Goal: Information Seeking & Learning: Learn about a topic

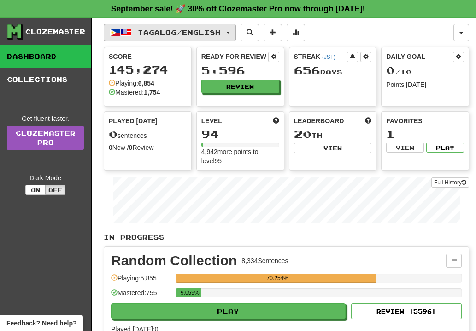
click at [179, 35] on span "Tagalog / English" at bounding box center [179, 33] width 83 height 8
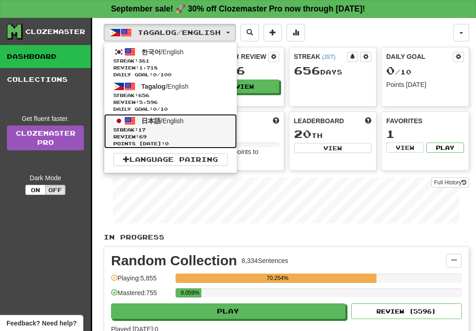
click at [178, 123] on span "日本語 / English" at bounding box center [162, 120] width 42 height 7
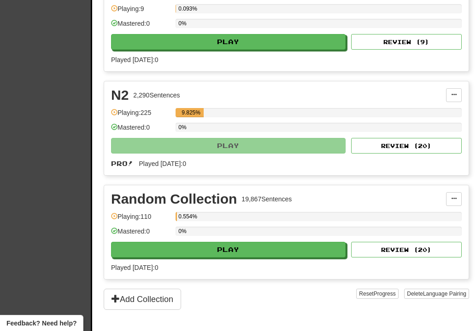
scroll to position [395, 0]
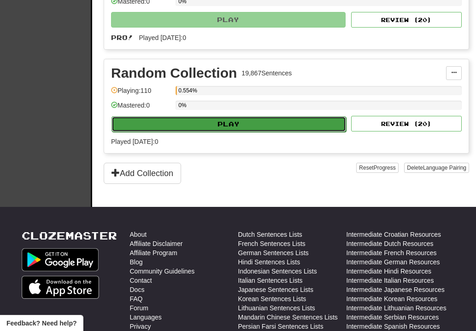
click at [216, 130] on button "Play" at bounding box center [228, 124] width 234 height 16
select select "**"
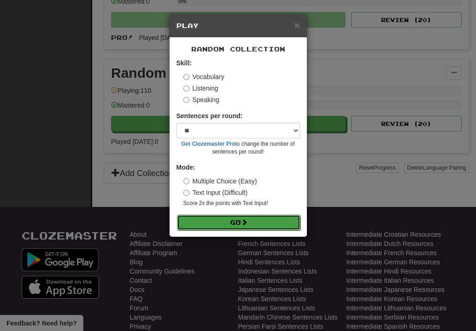
click at [238, 218] on button "Go" at bounding box center [238, 223] width 123 height 16
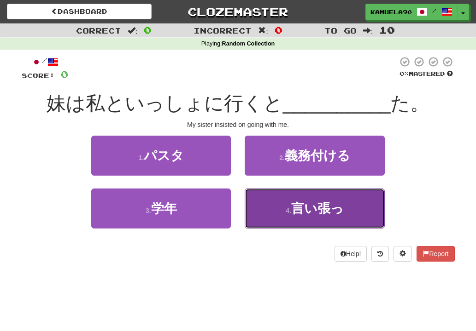
click at [301, 205] on span "言い張っ" at bounding box center [317, 209] width 52 height 14
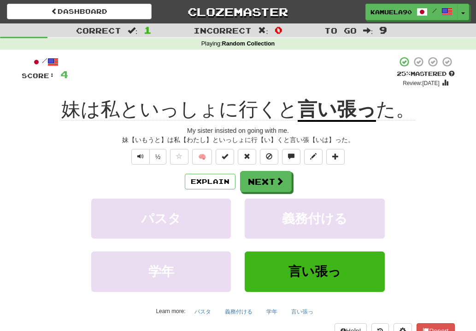
click at [411, 224] on div "パスタ 義務付ける" at bounding box center [238, 225] width 460 height 53
click at [282, 185] on span at bounding box center [280, 182] width 8 height 8
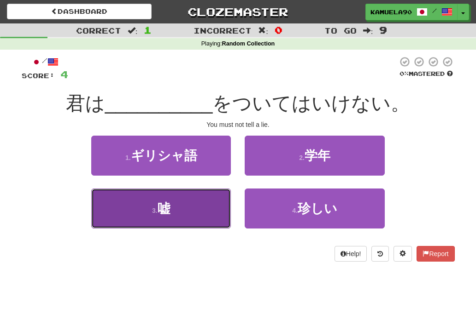
click at [182, 209] on button "3 . 嘘" at bounding box center [161, 209] width 140 height 40
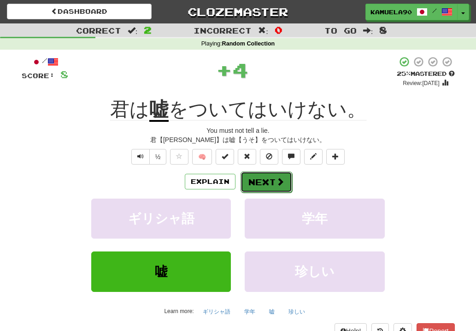
click at [253, 184] on button "Next" at bounding box center [266, 182] width 52 height 21
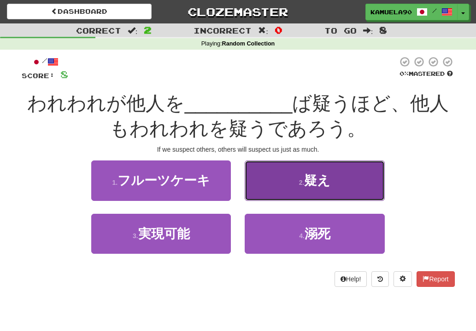
click at [307, 181] on span "疑え" at bounding box center [317, 181] width 26 height 14
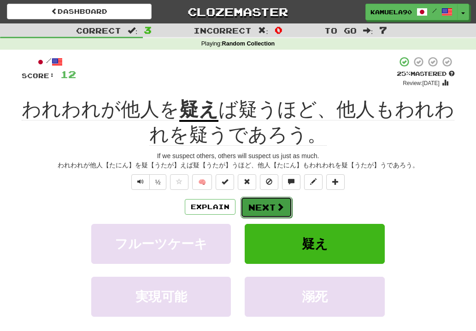
click at [276, 209] on span at bounding box center [280, 207] width 8 height 8
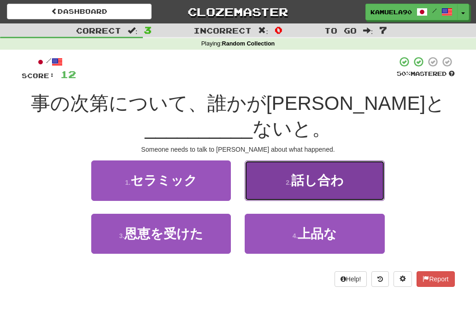
click at [272, 195] on button "2 . 話し合わ" at bounding box center [314, 181] width 140 height 40
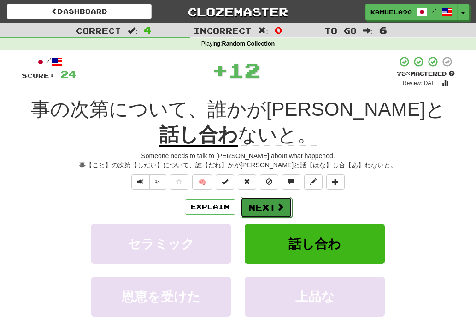
click at [263, 210] on button "Next" at bounding box center [266, 207] width 52 height 21
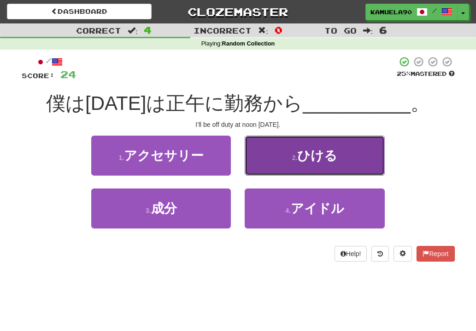
click at [294, 165] on button "2 . ひける" at bounding box center [314, 156] width 140 height 40
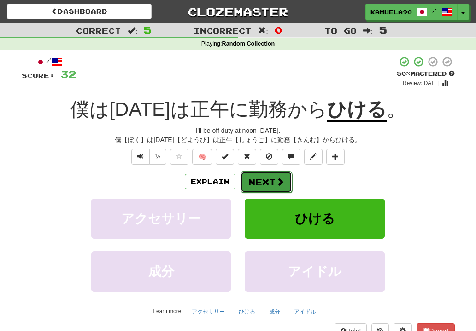
click at [252, 188] on button "Next" at bounding box center [266, 182] width 52 height 21
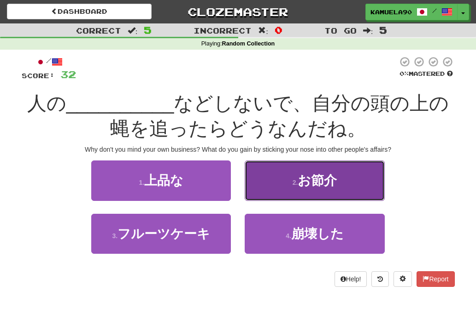
click at [302, 181] on span "お節介" at bounding box center [316, 181] width 39 height 14
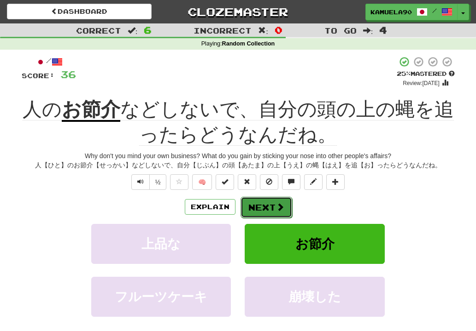
click at [279, 207] on span at bounding box center [280, 207] width 8 height 8
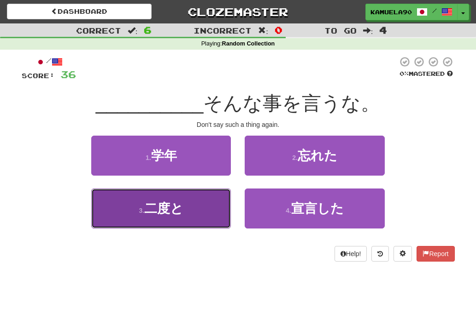
click at [210, 210] on button "3 . 二度と" at bounding box center [161, 209] width 140 height 40
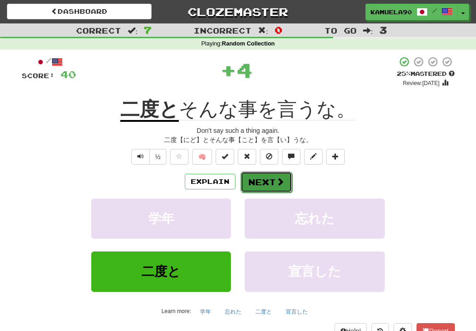
click at [256, 181] on button "Next" at bounding box center [266, 182] width 52 height 21
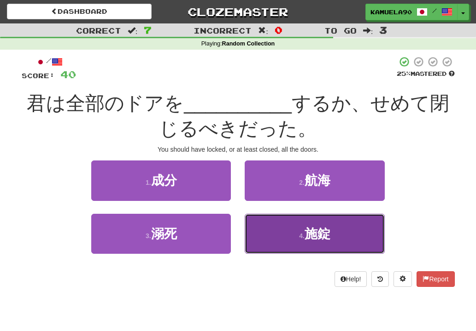
click at [307, 234] on span "施錠" at bounding box center [317, 234] width 26 height 14
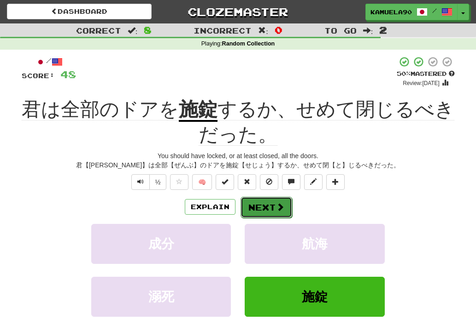
click at [284, 199] on button "Next" at bounding box center [266, 207] width 52 height 21
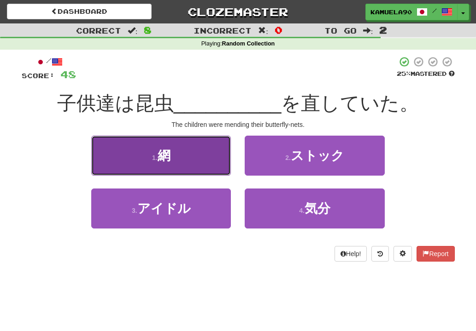
click at [180, 150] on button "1 . 網" at bounding box center [161, 156] width 140 height 40
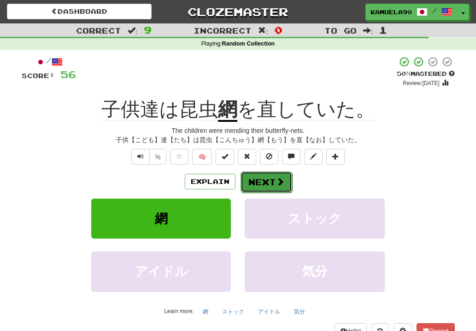
click at [269, 188] on button "Next" at bounding box center [266, 182] width 52 height 21
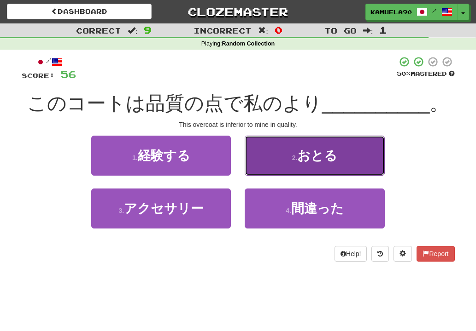
click at [302, 157] on span "おとる" at bounding box center [317, 156] width 40 height 14
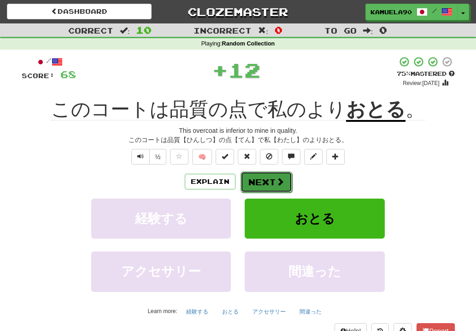
click at [256, 187] on button "Next" at bounding box center [266, 182] width 52 height 21
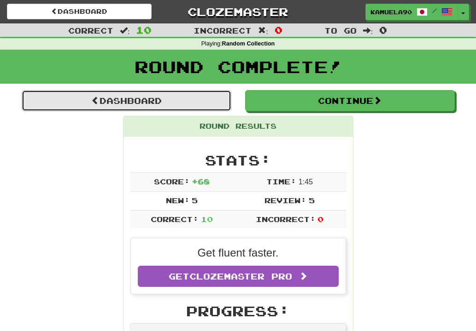
click at [151, 104] on link "Dashboard" at bounding box center [126, 100] width 209 height 21
